Goal: Task Accomplishment & Management: Manage account settings

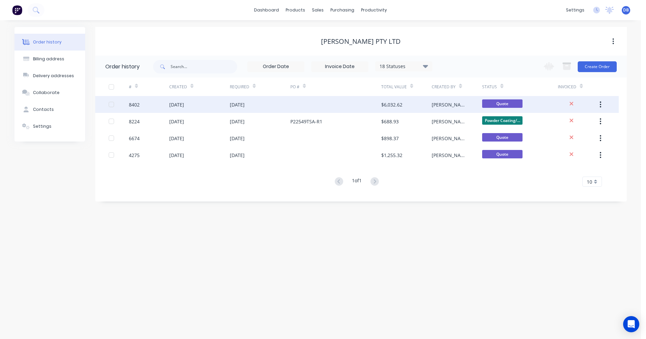
click at [241, 103] on div "[DATE]" at bounding box center [237, 104] width 15 height 7
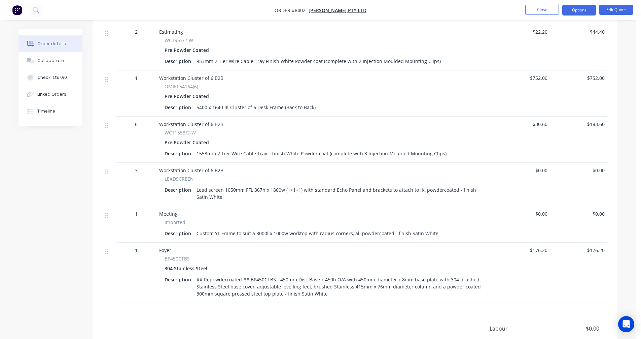
scroll to position [1009, 0]
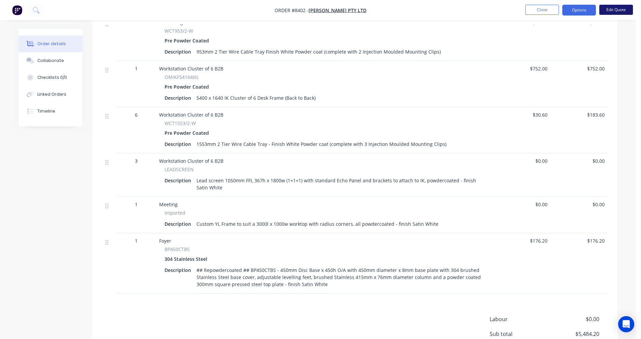
click at [621, 10] on button "Edit Quote" at bounding box center [616, 10] width 34 height 10
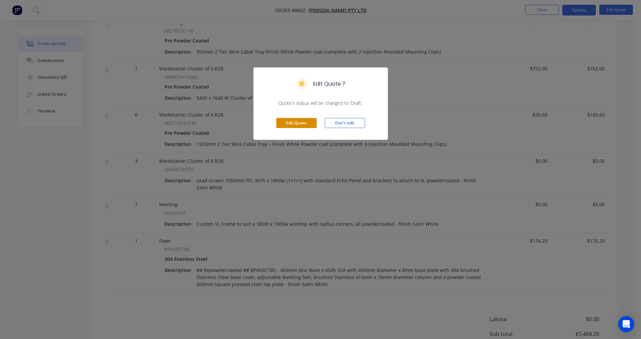
click at [300, 124] on button "Edit Quote" at bounding box center [296, 123] width 40 height 10
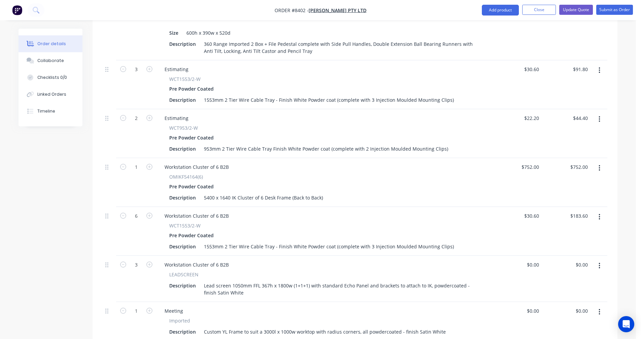
scroll to position [976, 0]
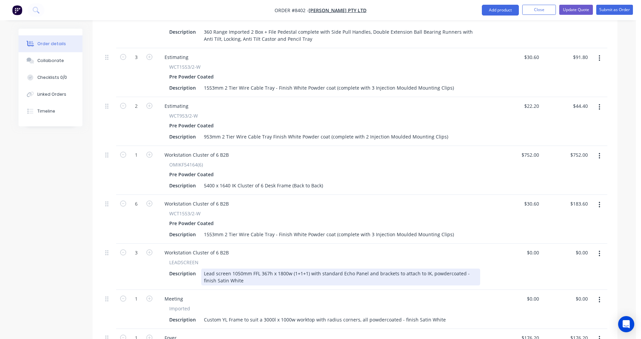
click at [240, 268] on div "Lead screen 1050mm FFL 367h x 1800w (1+1+1) with standard Echo Panel and bracke…" at bounding box center [340, 276] width 279 height 17
type input "$0.00"
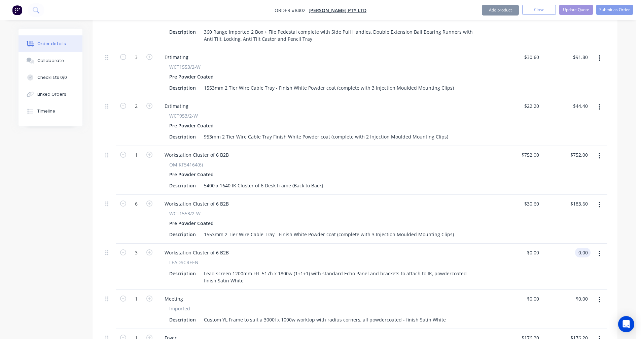
type input "$0.00"
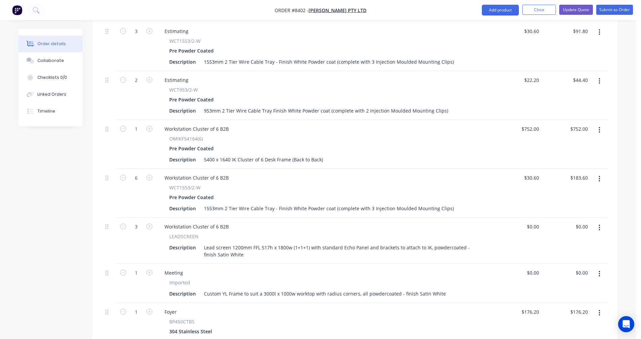
scroll to position [1077, 0]
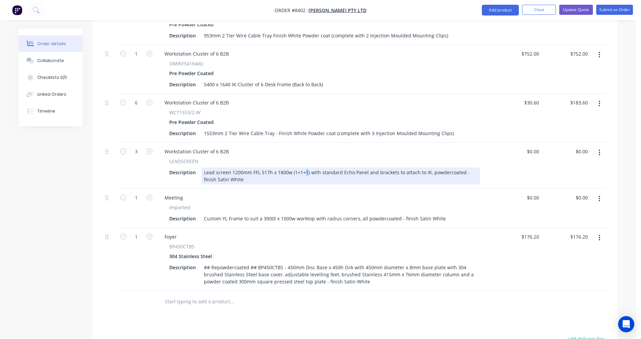
click at [306, 167] on div "Lead screen 1200mm FFL 517h x 1800w (1+1+1) with standard Echo Panel and bracke…" at bounding box center [340, 175] width 279 height 17
type input "$595.00"
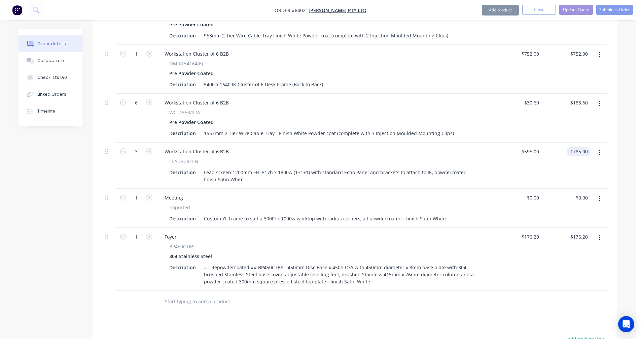
type input "$1,785.00"
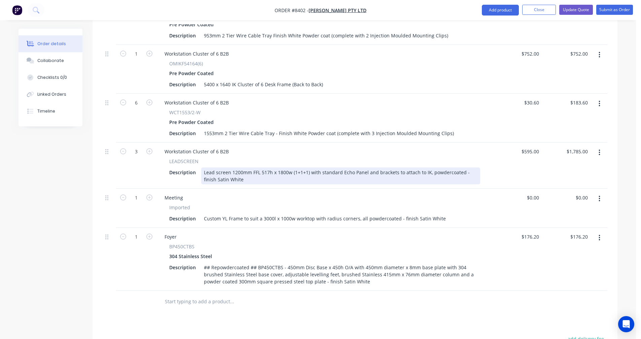
drag, startPoint x: 343, startPoint y: 151, endPoint x: 348, endPoint y: 151, distance: 5.1
click at [344, 167] on div "Lead screen 1200mm FFL 517h x 1800w (1+1+1) with standard Echo Panel and bracke…" at bounding box center [340, 175] width 279 height 17
type input "$577.00"
type input "$1,731.00"
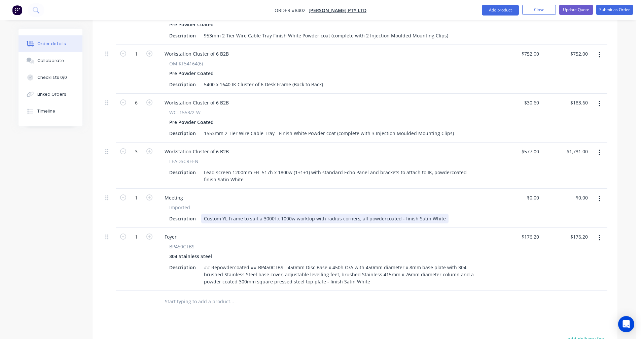
click at [312, 213] on div "Custom YL Frame to suit a 3000l x 1000w worktop with radius corners, all powder…" at bounding box center [324, 218] width 247 height 10
type input "4"
type input "$795.50"
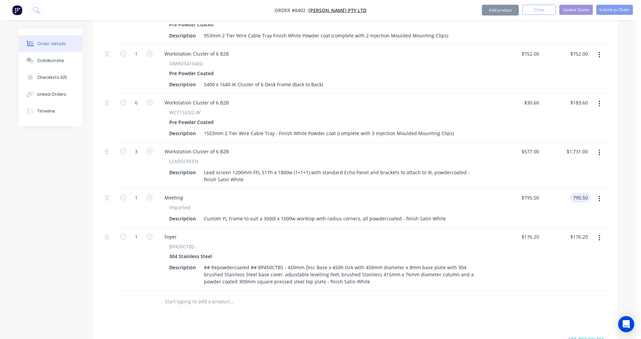
type input "$795.50"
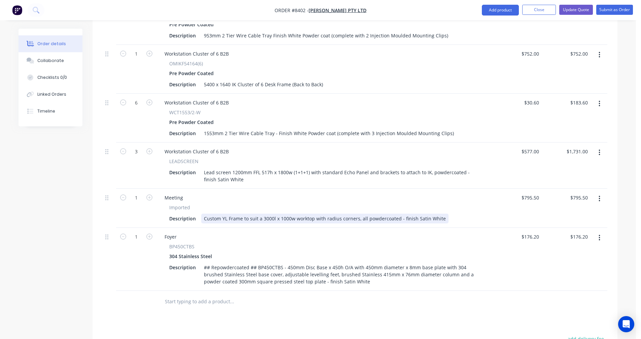
click at [438, 213] on div "Custom YL Frame to suit a 3000l x 1000w worktop with radius corners, all powder…" at bounding box center [324, 218] width 247 height 10
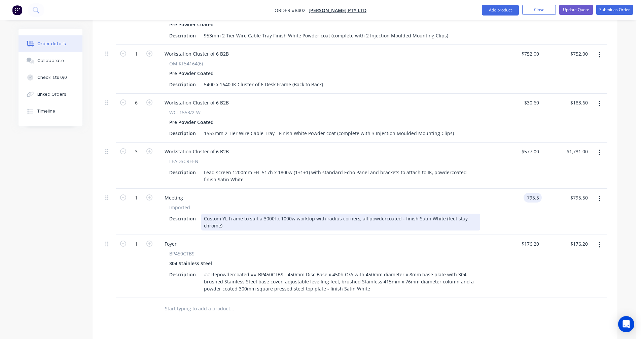
type input "$795.50"
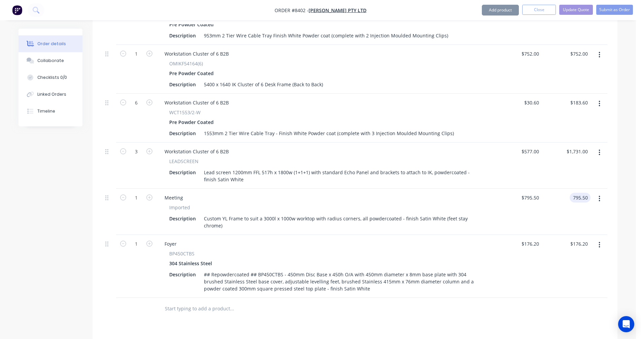
type input "$795.50"
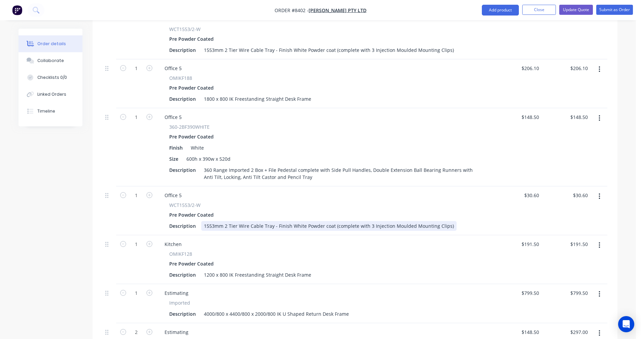
scroll to position [639, 0]
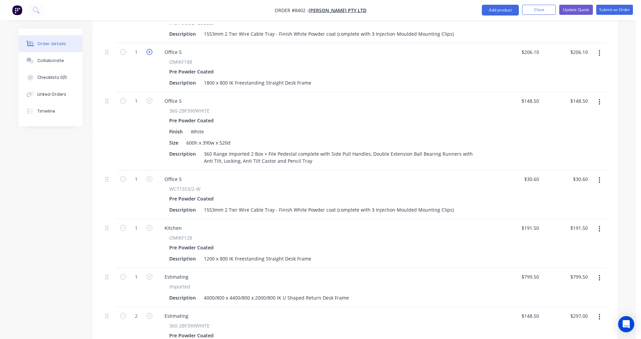
click at [148, 49] on icon "button" at bounding box center [149, 52] width 6 height 6
type input "2"
type input "$412.20"
click at [150, 98] on icon "button" at bounding box center [149, 101] width 6 height 6
type input "2"
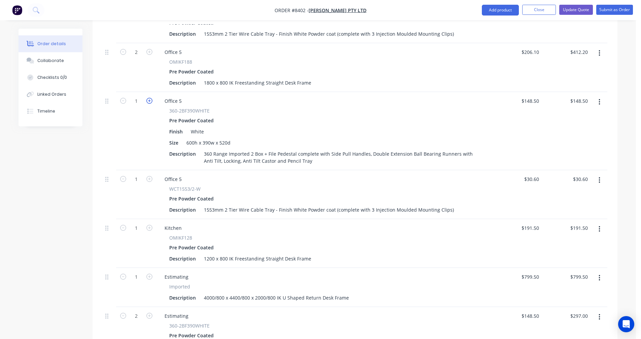
type input "$297.00"
click at [148, 176] on icon "button" at bounding box center [149, 179] width 6 height 6
type input "2"
type input "$61.20"
click at [182, 47] on div "Office 5" at bounding box center [173, 52] width 28 height 10
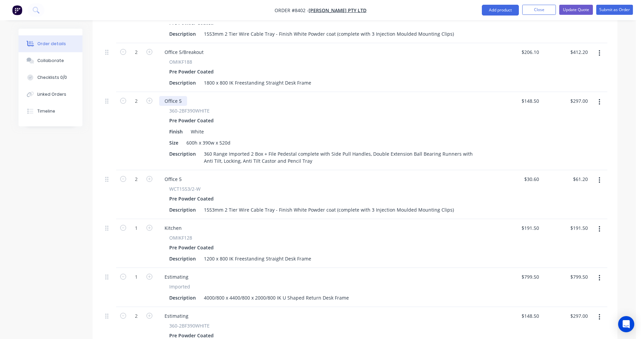
click at [183, 96] on div "Office 5" at bounding box center [173, 101] width 28 height 10
click at [182, 174] on div "Office 5" at bounding box center [173, 179] width 28 height 10
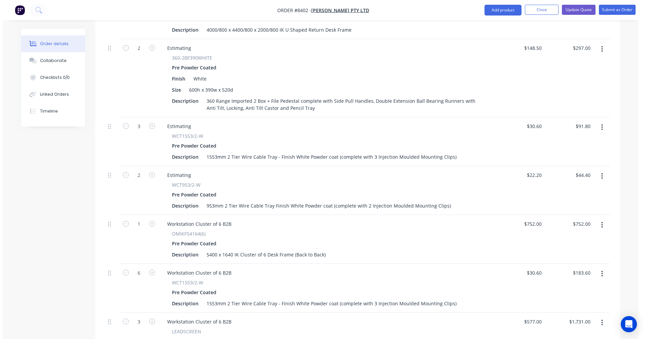
scroll to position [909, 0]
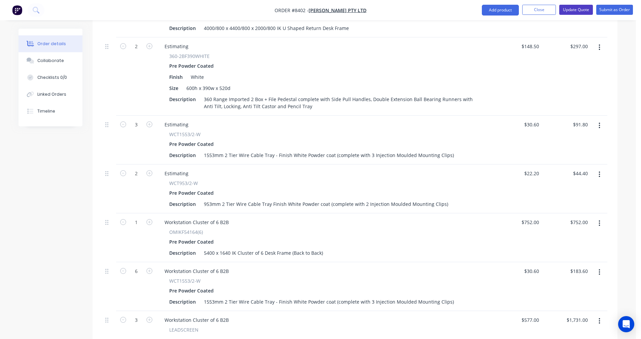
click at [571, 9] on button "Update Quote" at bounding box center [576, 10] width 34 height 10
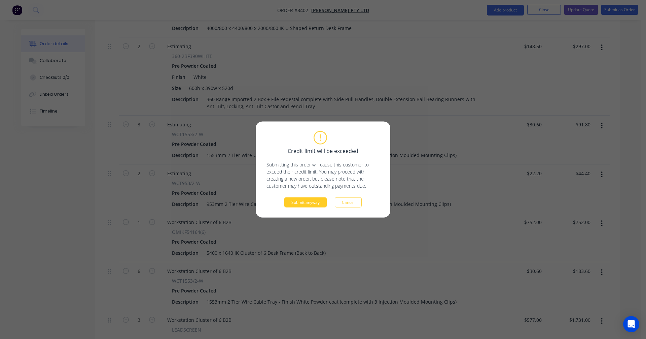
click at [307, 201] on button "Submit anyway" at bounding box center [305, 202] width 42 height 10
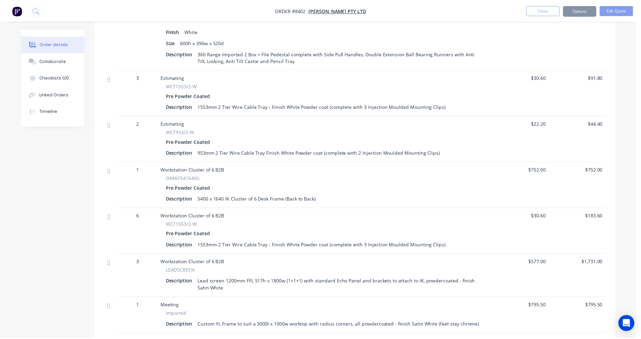
scroll to position [907, 0]
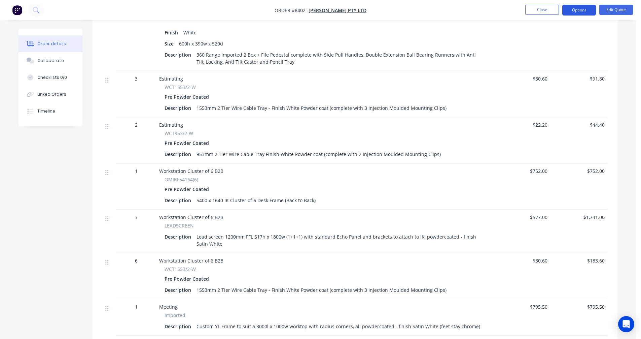
click at [574, 10] on button "Options" at bounding box center [579, 10] width 34 height 11
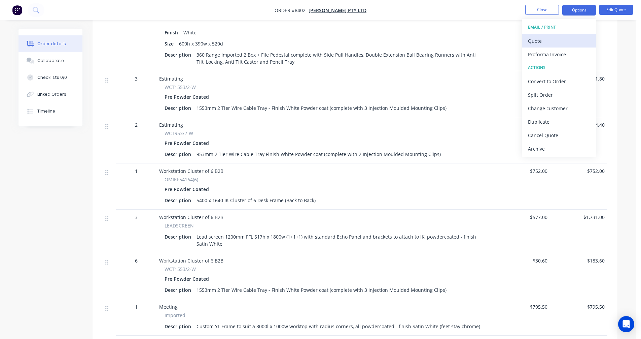
click at [540, 42] on div "Quote" at bounding box center [559, 41] width 62 height 10
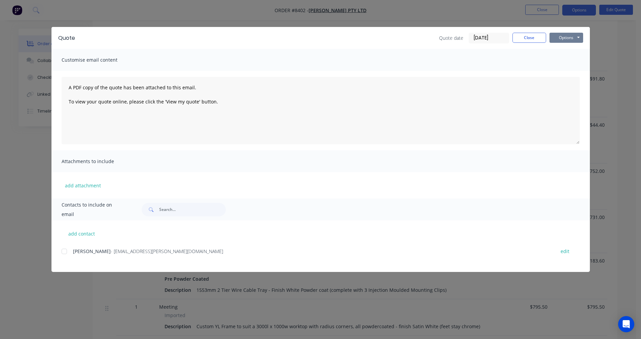
click at [568, 36] on button "Options" at bounding box center [566, 38] width 34 height 10
click at [564, 49] on button "Preview" at bounding box center [570, 49] width 43 height 11
click at [527, 38] on button "Close" at bounding box center [529, 38] width 34 height 10
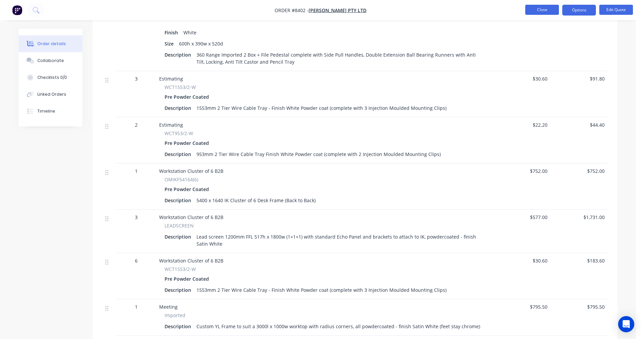
click at [541, 10] on button "Close" at bounding box center [542, 10] width 34 height 10
